Goal: Entertainment & Leisure: Consume media (video, audio)

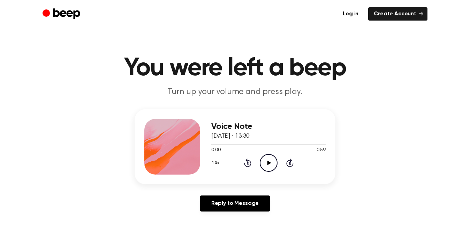
click at [264, 164] on icon "Play Audio" at bounding box center [269, 163] width 18 height 18
click at [264, 163] on icon "Play Audio" at bounding box center [269, 163] width 18 height 18
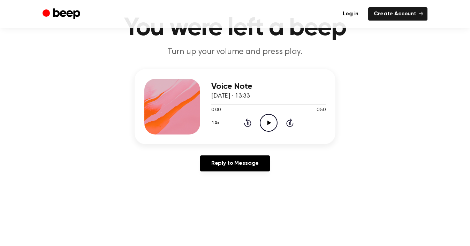
click at [268, 124] on icon "Play Audio" at bounding box center [269, 123] width 18 height 18
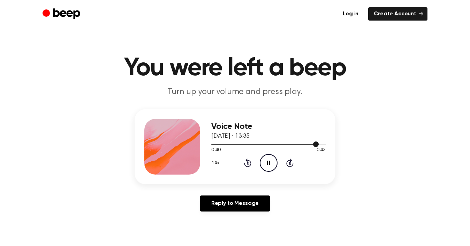
click at [266, 143] on div at bounding box center [268, 144] width 114 height 6
click at [267, 157] on icon "Pause Audio" at bounding box center [269, 163] width 18 height 18
click at [213, 145] on div at bounding box center [268, 144] width 114 height 6
click at [263, 164] on icon "Play Audio" at bounding box center [269, 163] width 18 height 18
click at [267, 154] on circle at bounding box center [268, 162] width 17 height 17
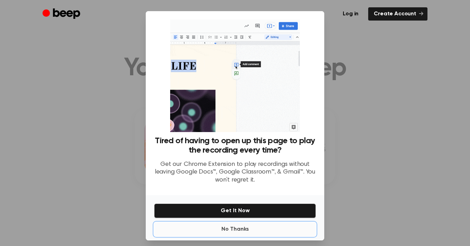
click at [233, 230] on button "No Thanks" at bounding box center [235, 229] width 162 height 14
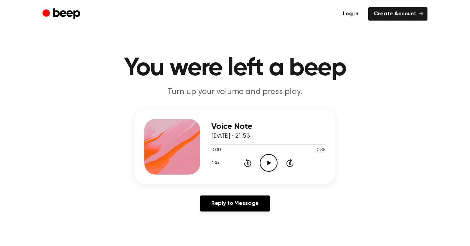
click at [267, 164] on icon "Play Audio" at bounding box center [269, 163] width 18 height 18
